Goal: Task Accomplishment & Management: Use online tool/utility

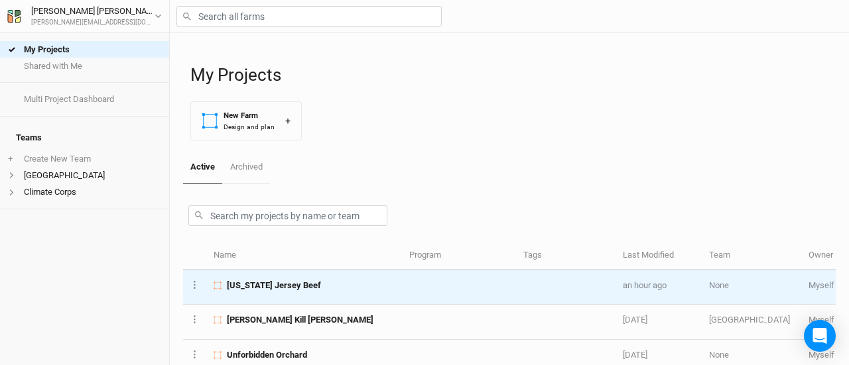
click at [291, 283] on span "[US_STATE] Jersey Beef" at bounding box center [274, 286] width 94 height 12
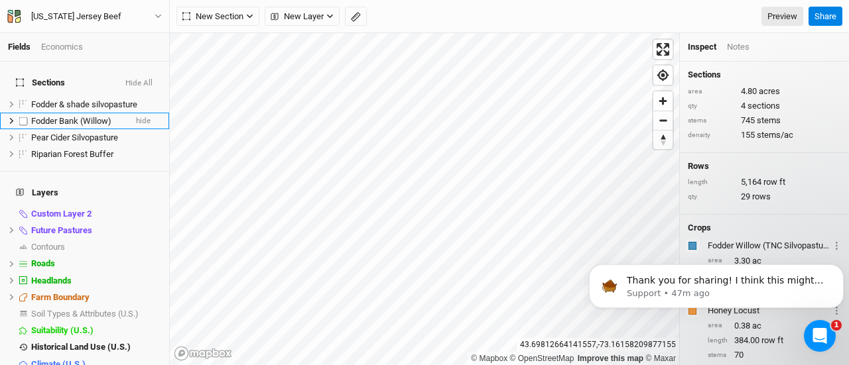
click at [99, 116] on span "Fodder Bank (Willow)" at bounding box center [71, 121] width 80 height 10
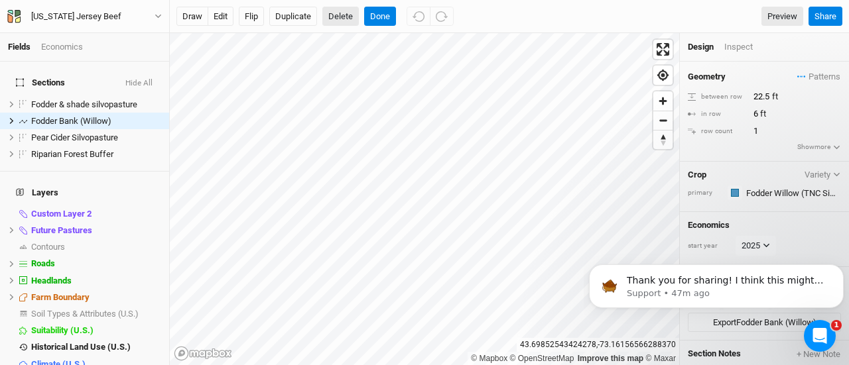
click at [340, 14] on button "Delete" at bounding box center [340, 17] width 36 height 20
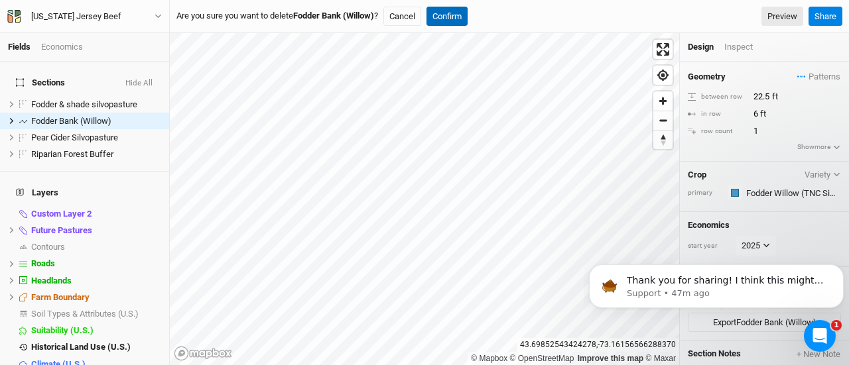
click at [464, 17] on button "Confirm" at bounding box center [446, 17] width 41 height 20
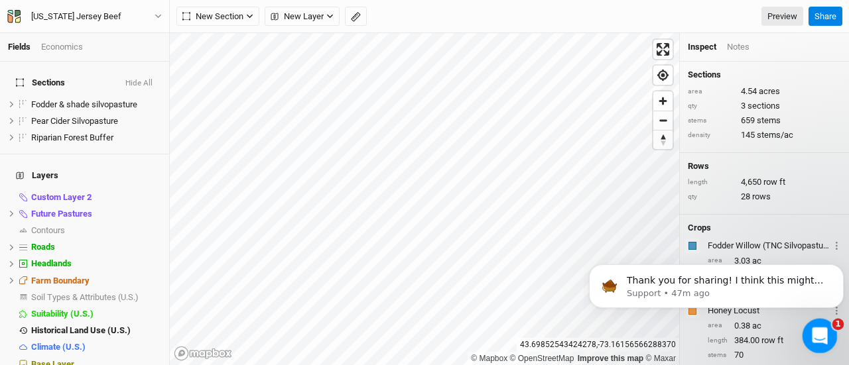
click at [815, 337] on icon "Open Intercom Messenger" at bounding box center [818, 335] width 22 height 22
click at [818, 334] on icon "Open Intercom Messenger" at bounding box center [818, 335] width 22 height 22
click at [822, 339] on icon "Open Intercom Messenger" at bounding box center [818, 335] width 22 height 22
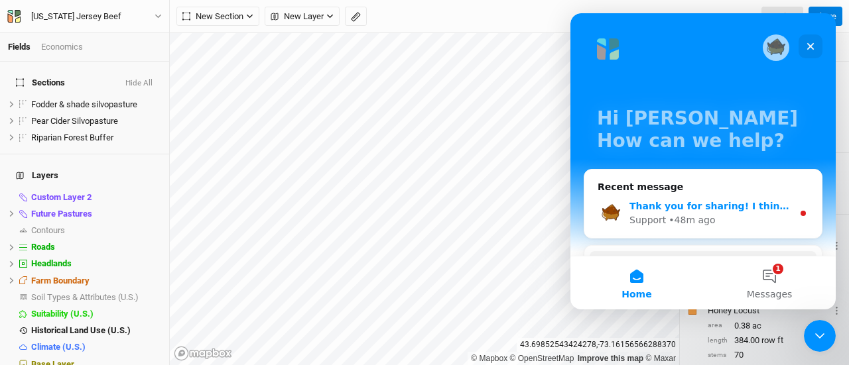
scroll to position [63, 0]
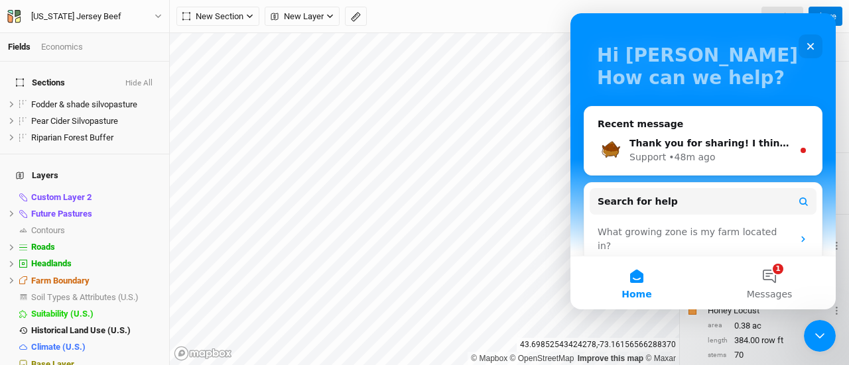
click at [753, 122] on div "Recent message" at bounding box center [702, 124] width 211 height 14
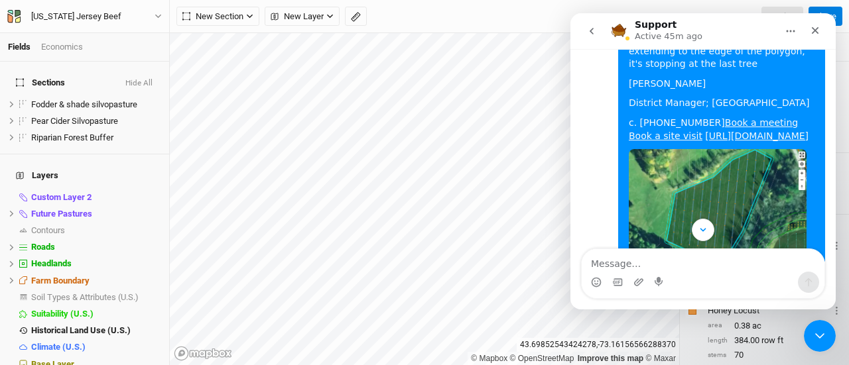
scroll to position [1530, 0]
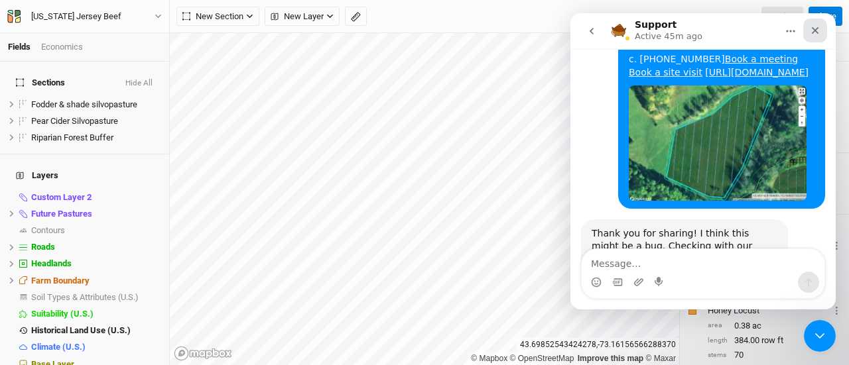
click at [814, 29] on icon "Close" at bounding box center [815, 30] width 7 height 7
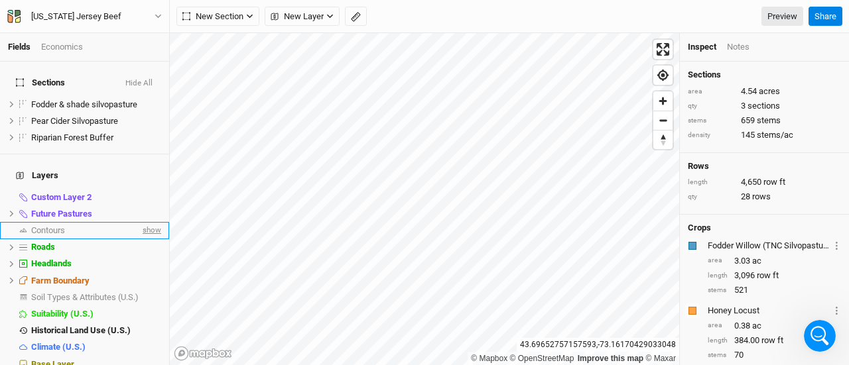
click at [140, 222] on span "show" at bounding box center [150, 230] width 21 height 17
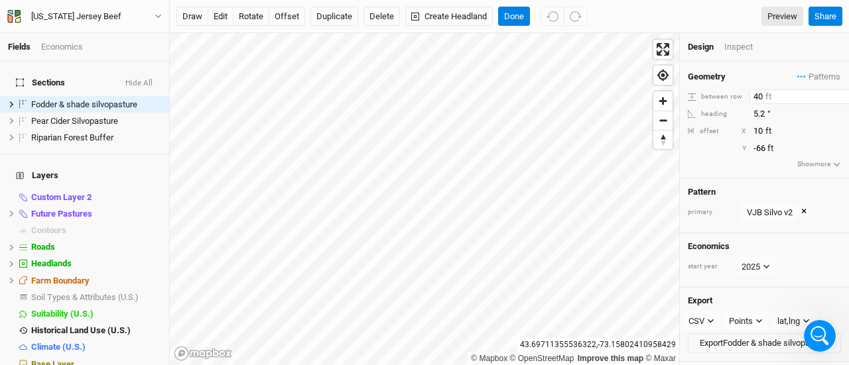
click at [760, 96] on input "40" at bounding box center [806, 97] width 115 height 15
type input "4"
click at [768, 97] on input "100" at bounding box center [806, 97] width 115 height 15
type input "1"
type input "40"
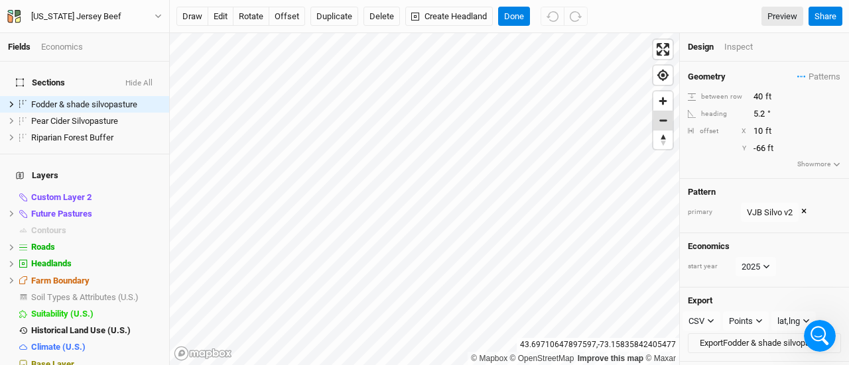
click at [663, 116] on span "Zoom out" at bounding box center [662, 120] width 19 height 19
click at [818, 76] on span "Patterns" at bounding box center [818, 76] width 43 height 13
click at [784, 155] on div "＋ New in-row pattern" at bounding box center [793, 154] width 84 height 12
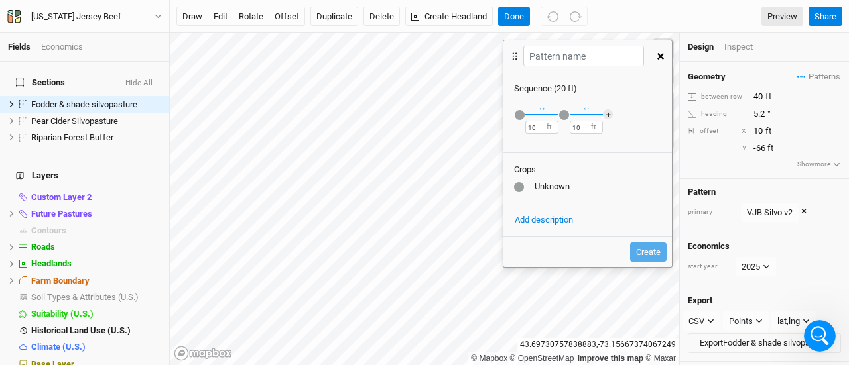
click at [521, 115] on div "button" at bounding box center [520, 115] width 10 height 10
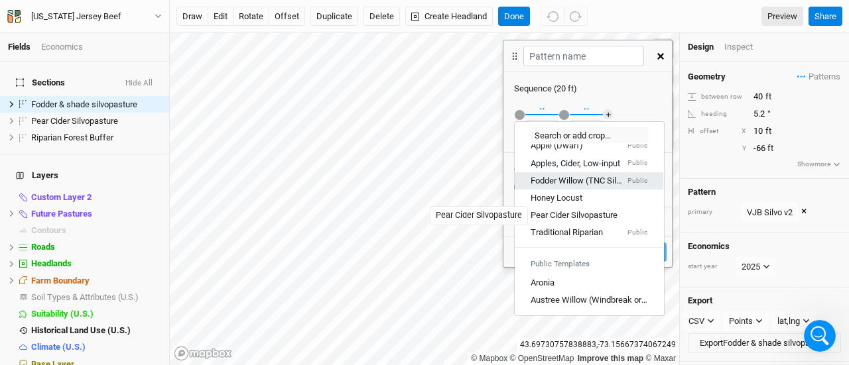
scroll to position [0, 0]
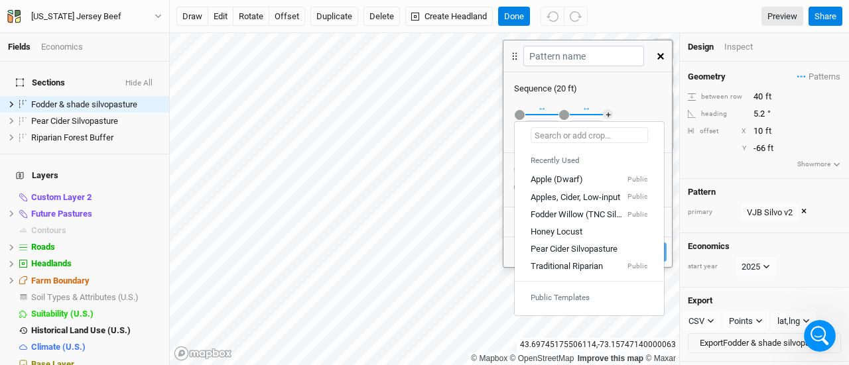
click at [563, 136] on input "text" at bounding box center [588, 135] width 117 height 16
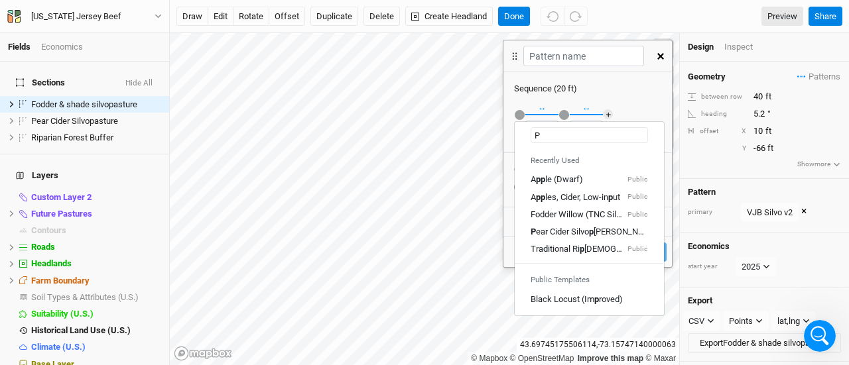
type input "Pe"
type input "Pear Cider Silvopasture"
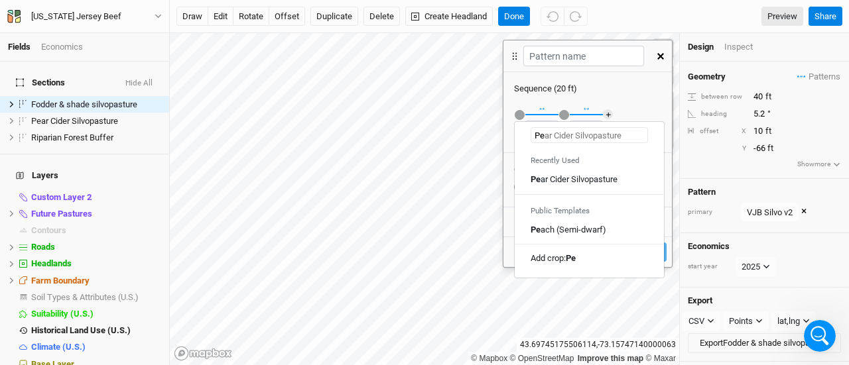
type input "Per"
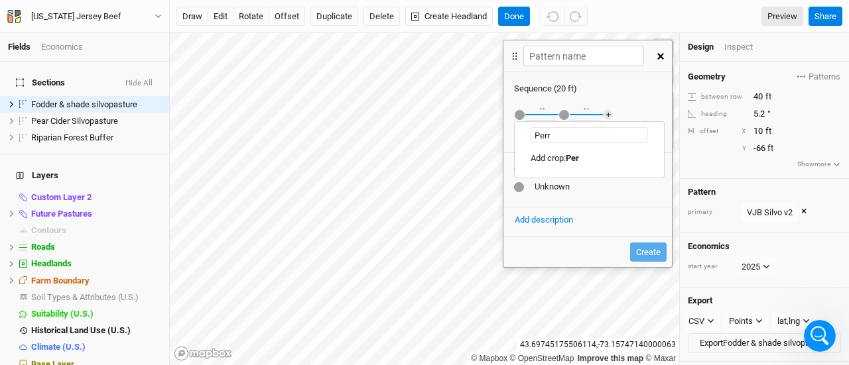
type input "[PERSON_NAME]"
click at [564, 158] on div "Add crop: [PERSON_NAME]" at bounding box center [580, 159] width 101 height 12
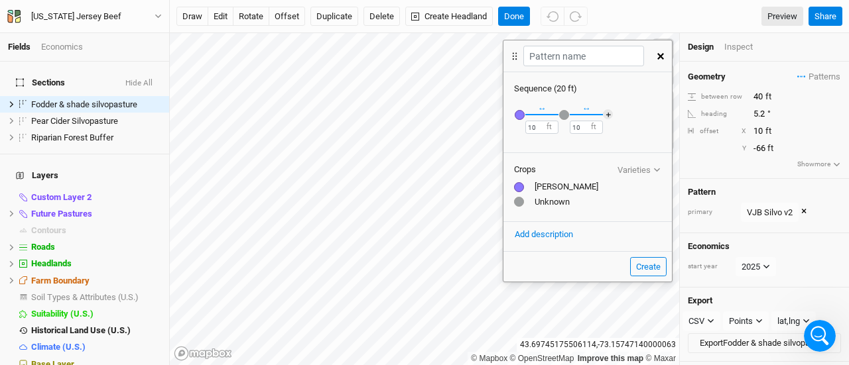
click at [520, 186] on div at bounding box center [519, 187] width 10 height 10
click at [540, 188] on div "[PERSON_NAME]" at bounding box center [587, 187] width 147 height 12
click at [562, 112] on div "button" at bounding box center [564, 115] width 10 height 10
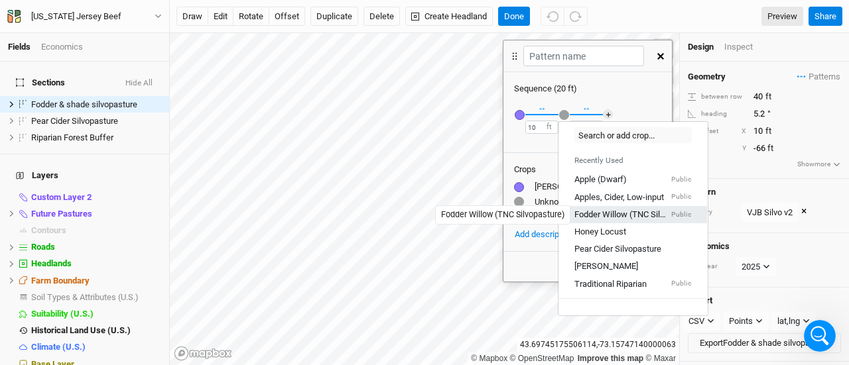
click at [603, 214] on div "Fodder Willow (TNC Silvopasture)" at bounding box center [621, 215] width 94 height 12
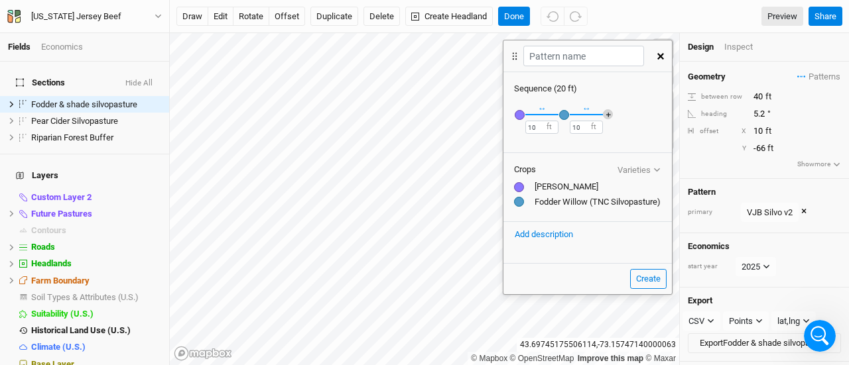
click at [604, 113] on button "＋" at bounding box center [608, 114] width 10 height 10
click at [611, 117] on div "button" at bounding box center [608, 115] width 10 height 10
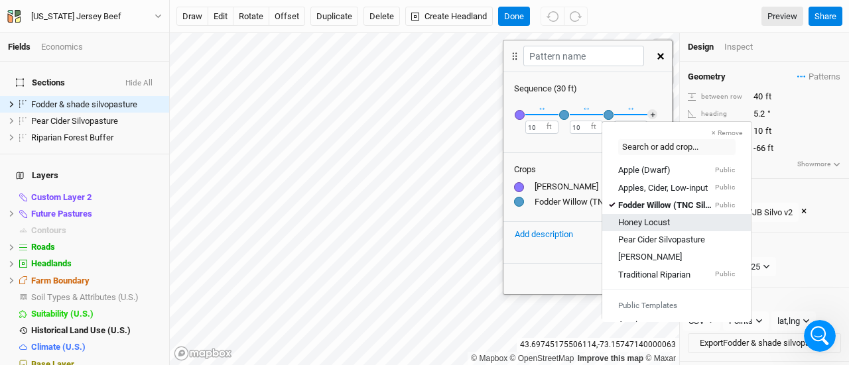
scroll to position [19, 0]
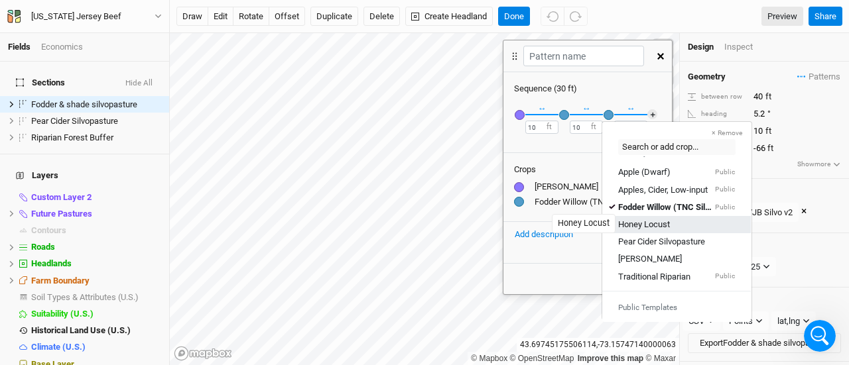
click at [664, 222] on div "Honey Locust" at bounding box center [644, 225] width 52 height 12
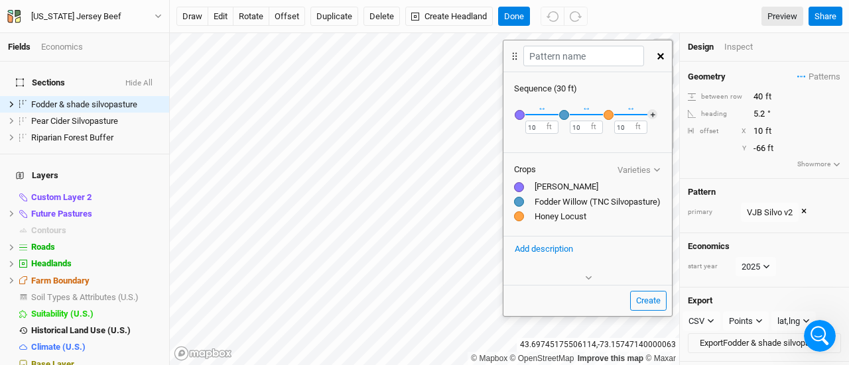
click at [605, 115] on div "button" at bounding box center [608, 115] width 10 height 10
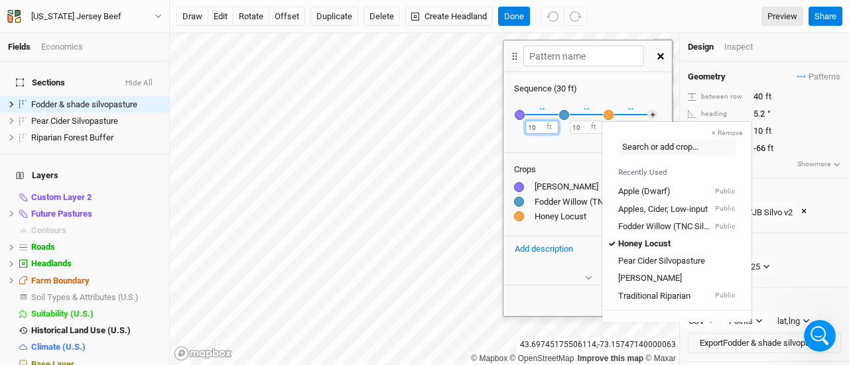
click at [532, 123] on input "10" at bounding box center [541, 127] width 33 height 13
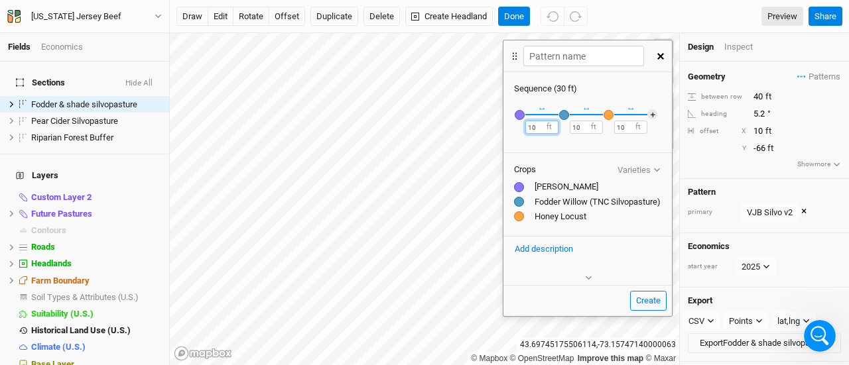
click at [537, 127] on input "10" at bounding box center [541, 127] width 33 height 13
type input "6"
click at [581, 123] on input "10" at bounding box center [586, 127] width 33 height 13
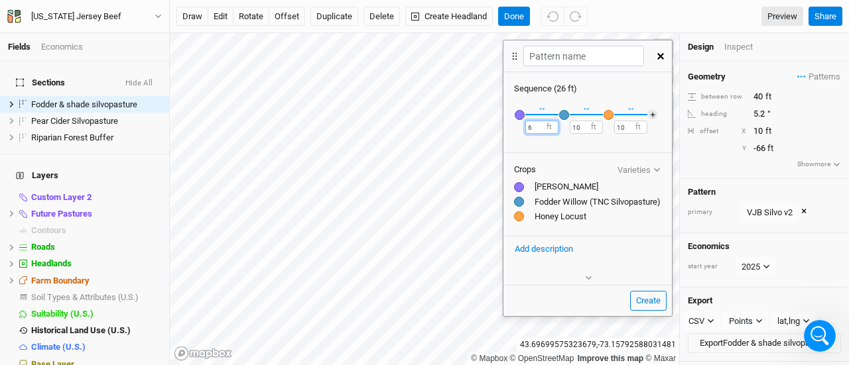
click at [534, 127] on input "6" at bounding box center [541, 127] width 33 height 13
type input "5"
click at [580, 129] on input "10" at bounding box center [586, 127] width 33 height 13
click at [574, 129] on input "10" at bounding box center [586, 127] width 33 height 13
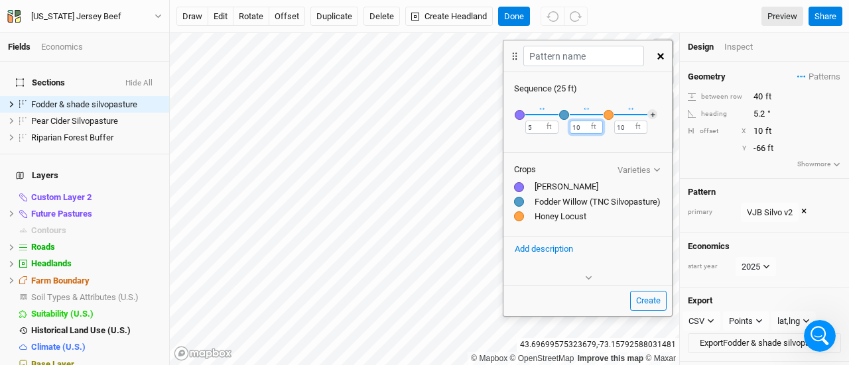
click at [574, 129] on input "10" at bounding box center [586, 127] width 33 height 13
type input "5"
click at [614, 115] on div "↔ 10 ft" at bounding box center [630, 114] width 33 height 39
click at [608, 115] on div "button" at bounding box center [608, 115] width 10 height 10
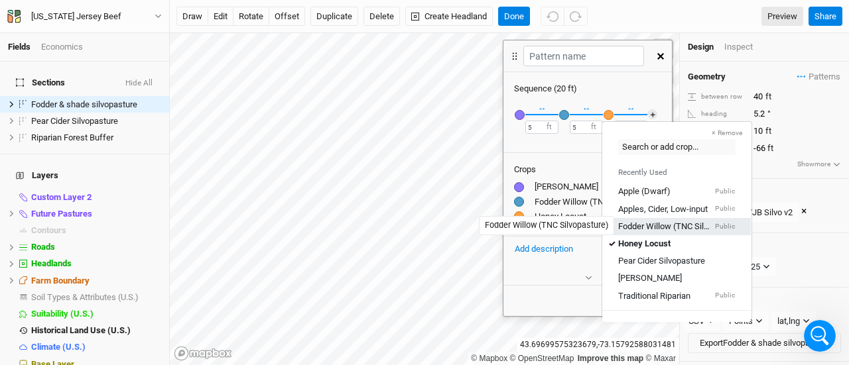
click at [638, 220] on div "Fodder Willow (TNC Silvopasture)" at bounding box center [665, 226] width 94 height 12
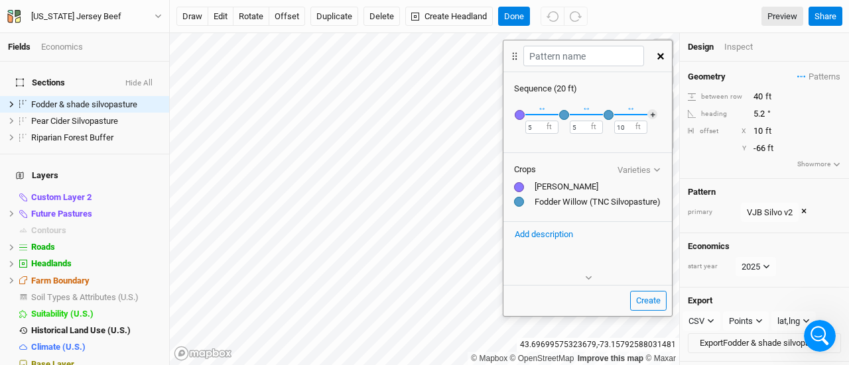
scroll to position [0, 4]
click at [649, 116] on button "＋" at bounding box center [652, 114] width 10 height 10
click at [580, 127] on input "10" at bounding box center [590, 127] width 33 height 13
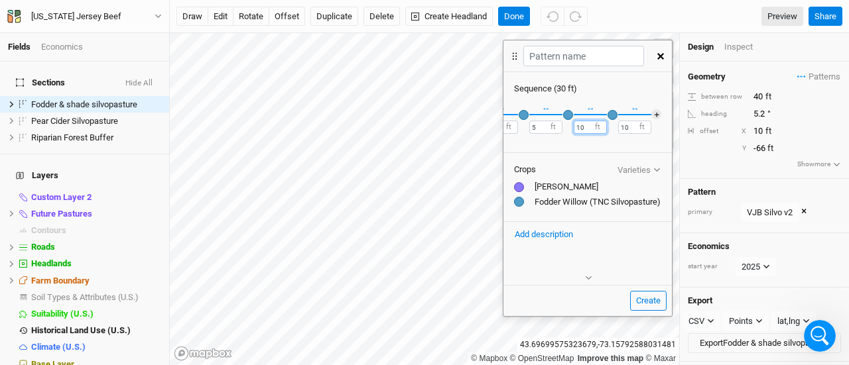
type input "1"
type input "5"
click at [626, 131] on input "10" at bounding box center [634, 127] width 33 height 13
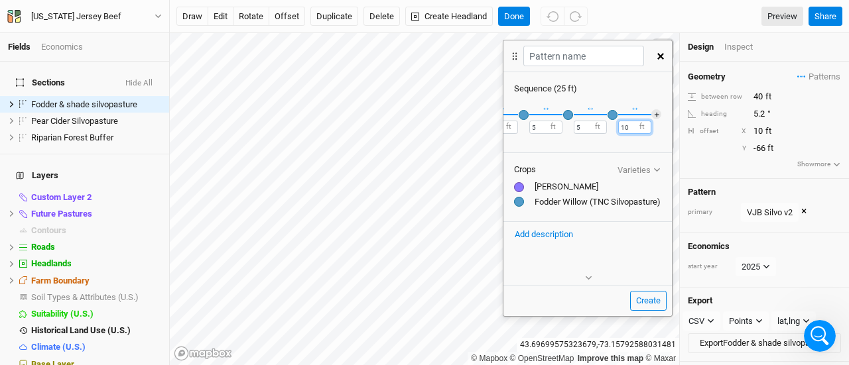
click at [621, 127] on input "10" at bounding box center [634, 127] width 33 height 13
type input "5"
click at [654, 117] on button "＋" at bounding box center [656, 114] width 10 height 10
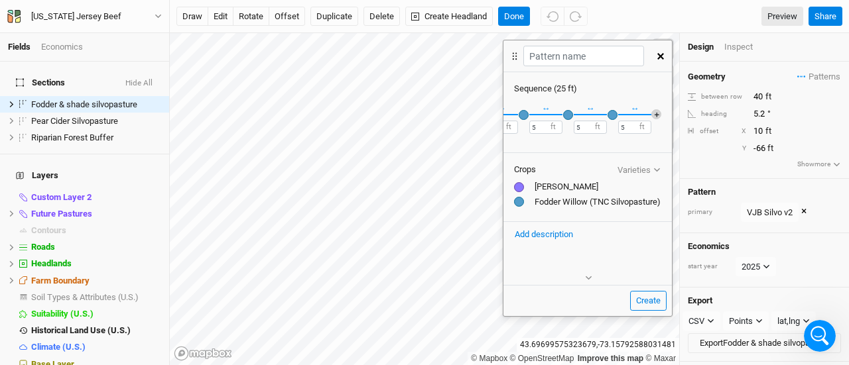
click at [651, 115] on button "＋" at bounding box center [656, 114] width 10 height 10
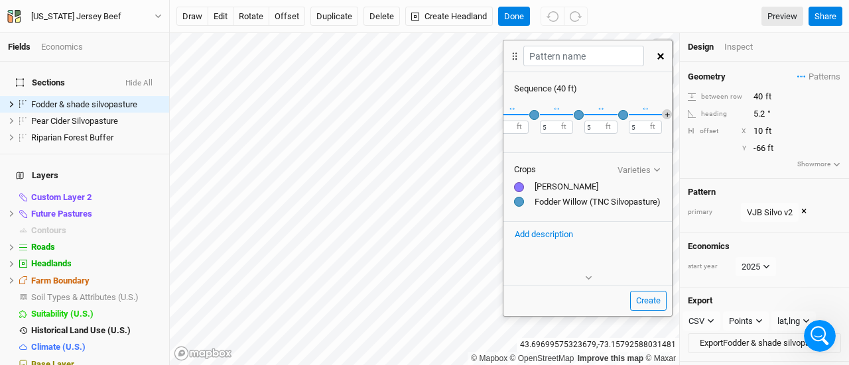
scroll to position [0, 224]
click at [651, 115] on button "＋" at bounding box center [656, 114] width 10 height 10
click at [558, 53] on input "text" at bounding box center [583, 56] width 120 height 21
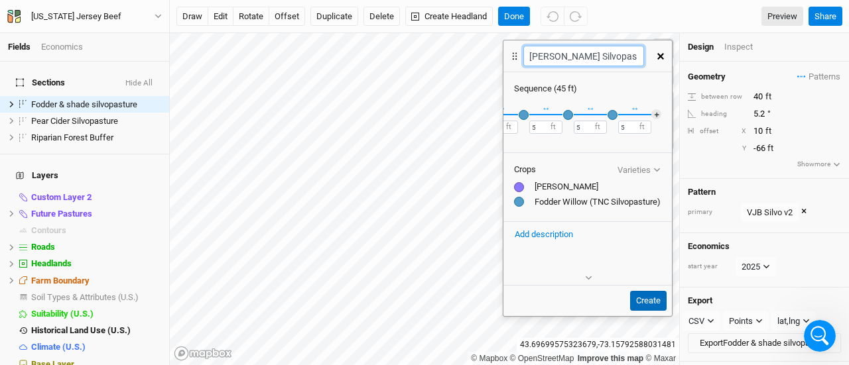
type input "[PERSON_NAME] Silvopasture"
click at [651, 298] on button "Create" at bounding box center [648, 301] width 36 height 20
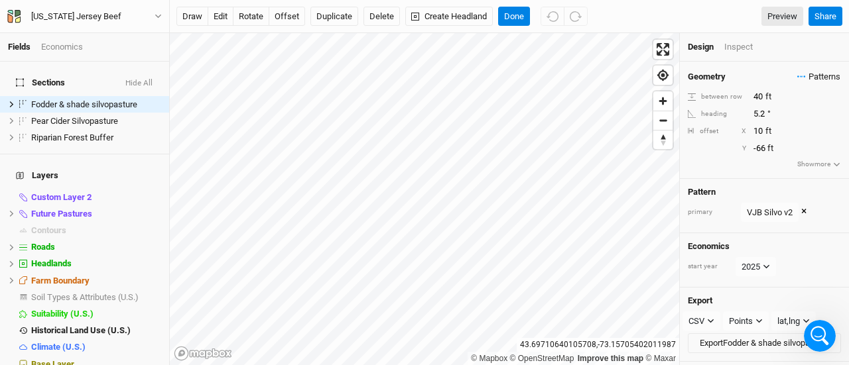
click at [806, 72] on span "Patterns" at bounding box center [818, 76] width 43 height 13
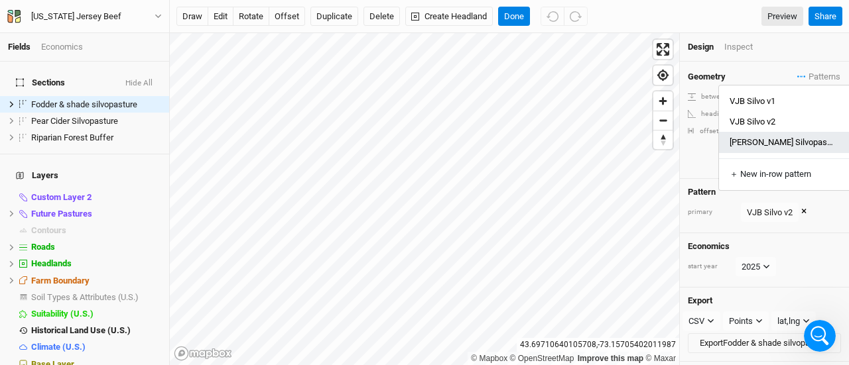
click at [771, 137] on button "[PERSON_NAME] Silvopasture" at bounding box center [781, 142] width 125 height 21
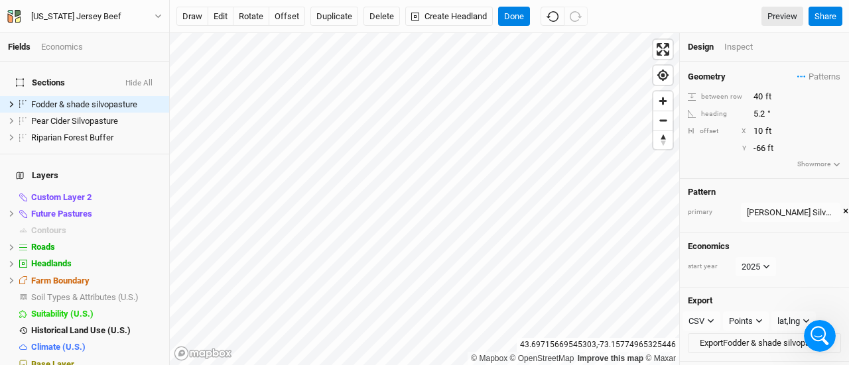
scroll to position [33, 0]
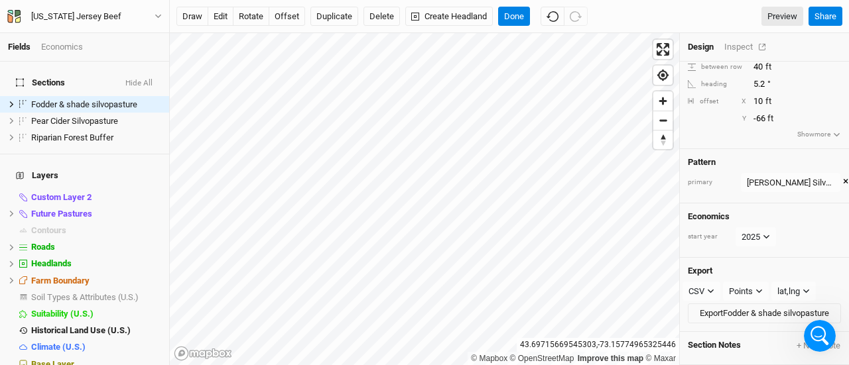
click at [728, 48] on div "Inspect" at bounding box center [747, 47] width 47 height 12
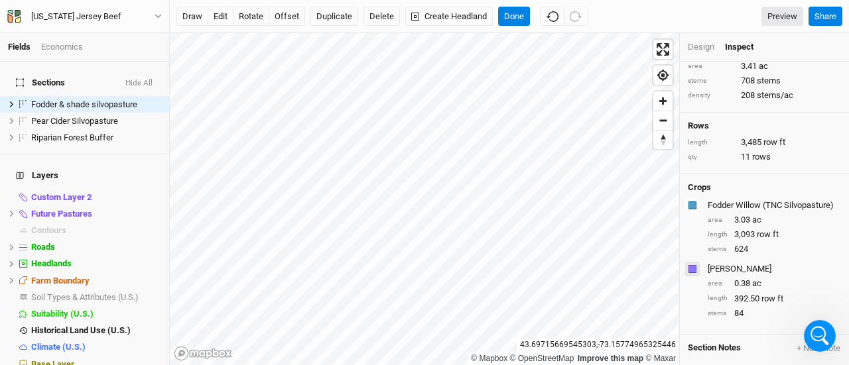
click at [692, 268] on div "button" at bounding box center [692, 269] width 8 height 8
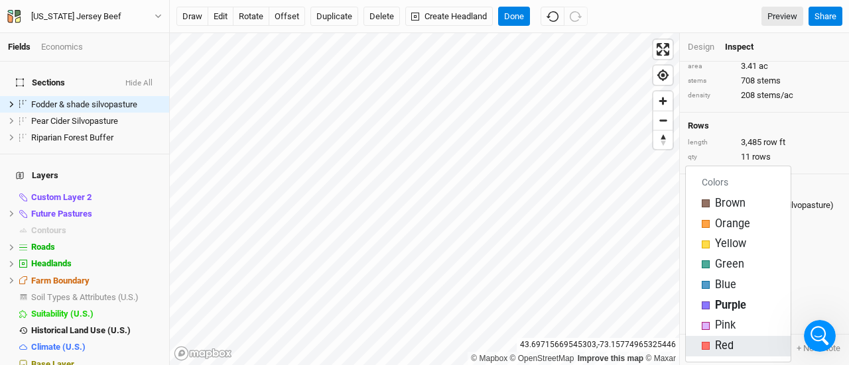
click at [702, 348] on div "button" at bounding box center [706, 346] width 8 height 8
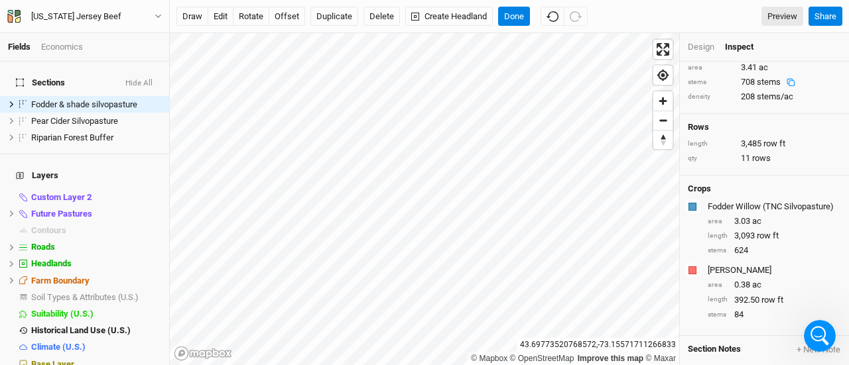
scroll to position [0, 0]
